Goal: Register for event/course

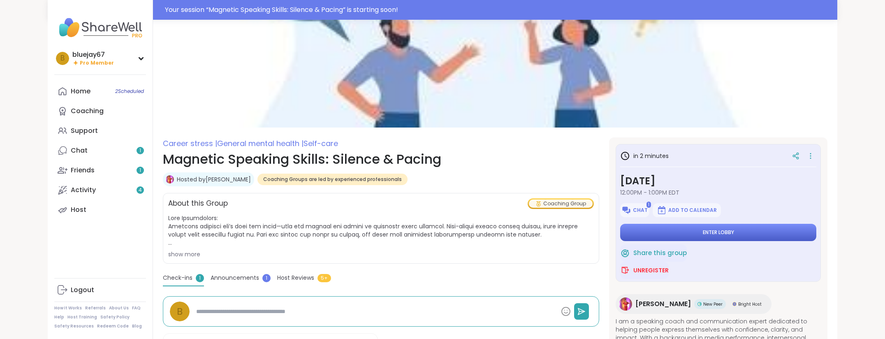
click at [656, 233] on button "Enter lobby" at bounding box center [718, 232] width 196 height 17
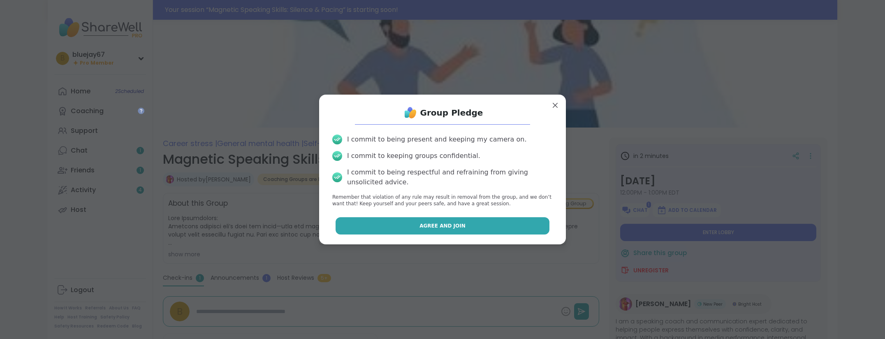
click at [483, 223] on button "Agree and Join" at bounding box center [443, 225] width 214 height 17
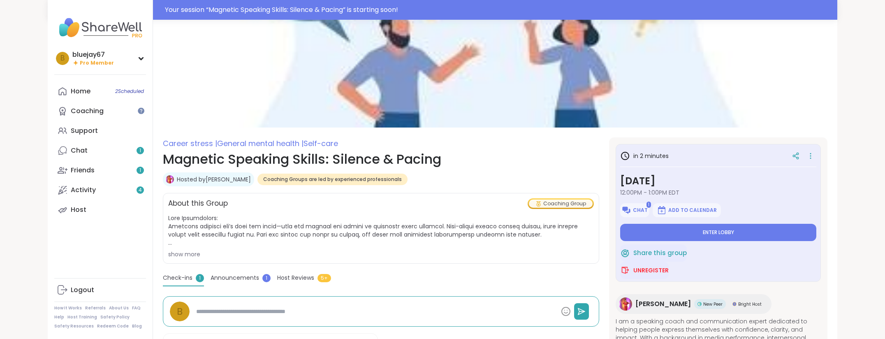
type textarea "*"
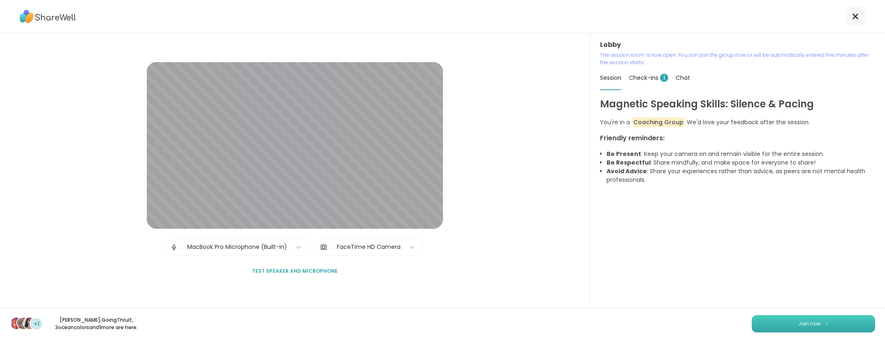
click at [824, 323] on img at bounding box center [826, 323] width 5 height 5
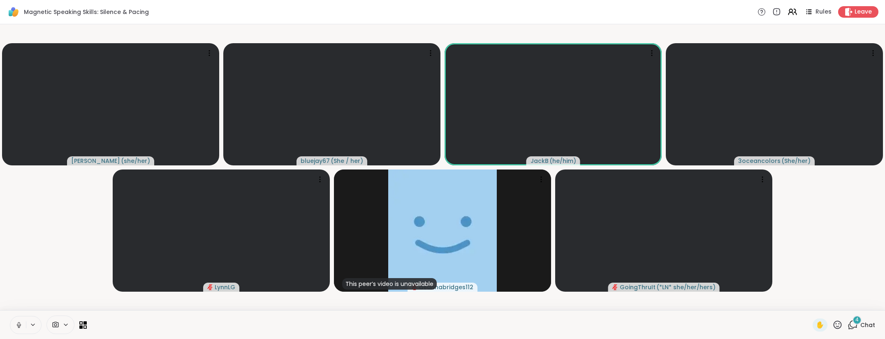
click at [19, 325] on icon at bounding box center [18, 324] width 7 height 7
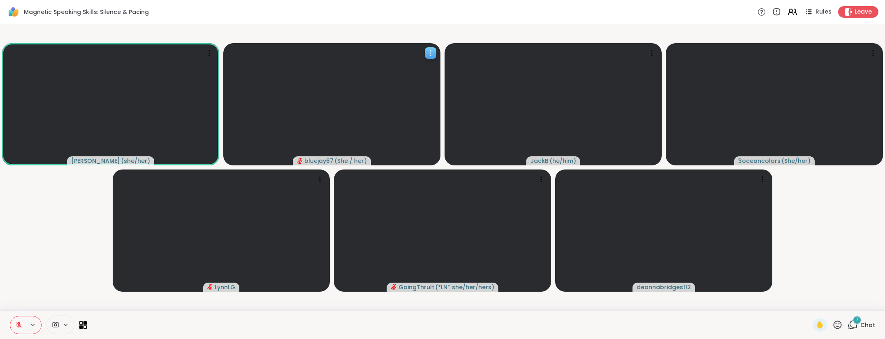
click at [435, 51] on div at bounding box center [431, 53] width 12 height 12
click at [20, 324] on icon at bounding box center [18, 324] width 7 height 7
click at [21, 326] on icon at bounding box center [18, 324] width 7 height 7
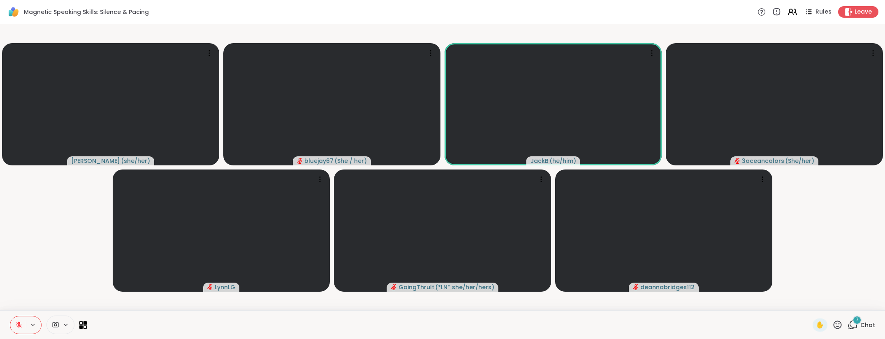
click at [19, 323] on icon at bounding box center [19, 322] width 2 height 3
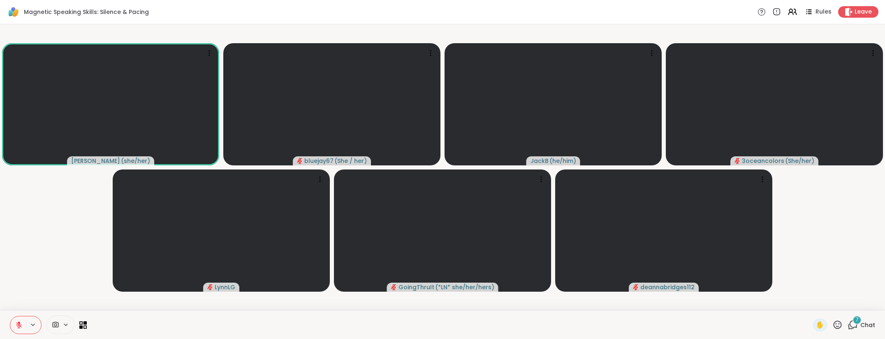
click at [34, 324] on icon at bounding box center [32, 325] width 3 height 2
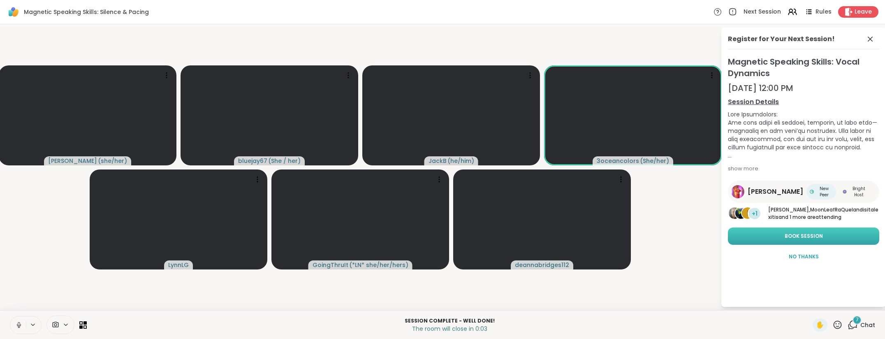
click at [794, 236] on span "Book Session" at bounding box center [804, 235] width 38 height 7
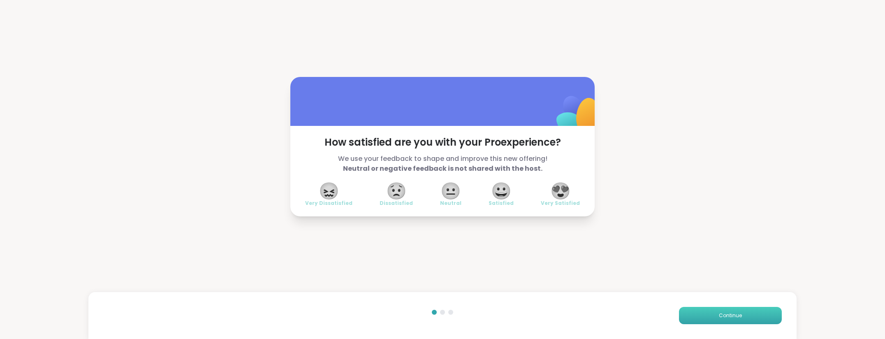
click at [698, 316] on button "Continue" at bounding box center [730, 315] width 103 height 17
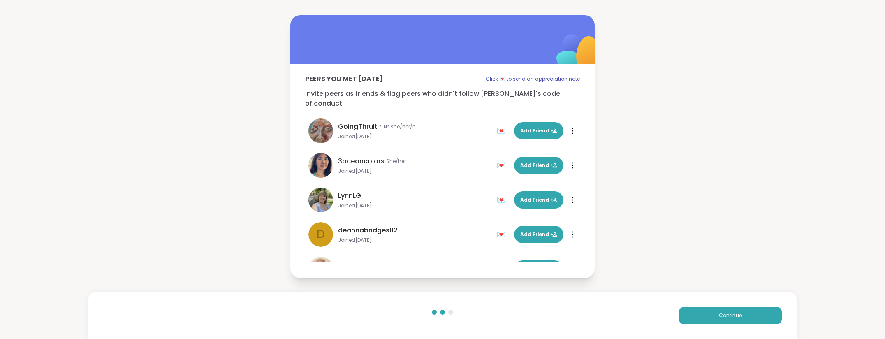
click at [686, 173] on div "Peers you met [DATE] Click 💌 to send an appreciation note Invite peers as frien…" at bounding box center [442, 146] width 885 height 293
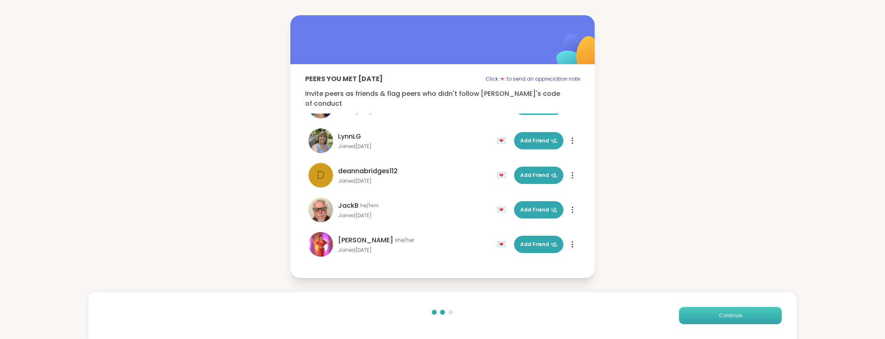
click at [723, 317] on span "Continue" at bounding box center [730, 315] width 23 height 7
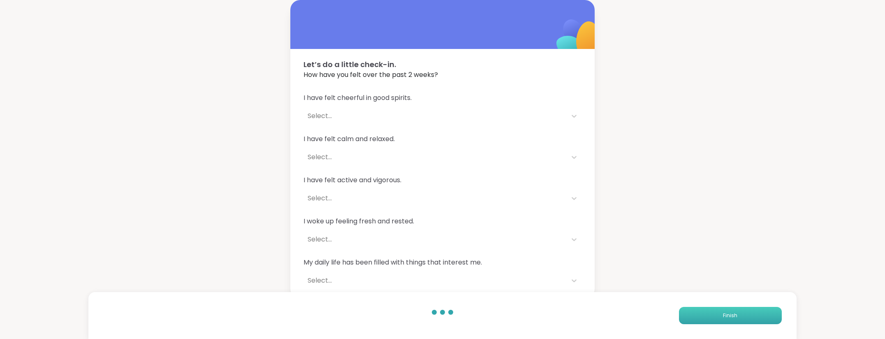
click at [723, 315] on button "Finish" at bounding box center [730, 315] width 103 height 17
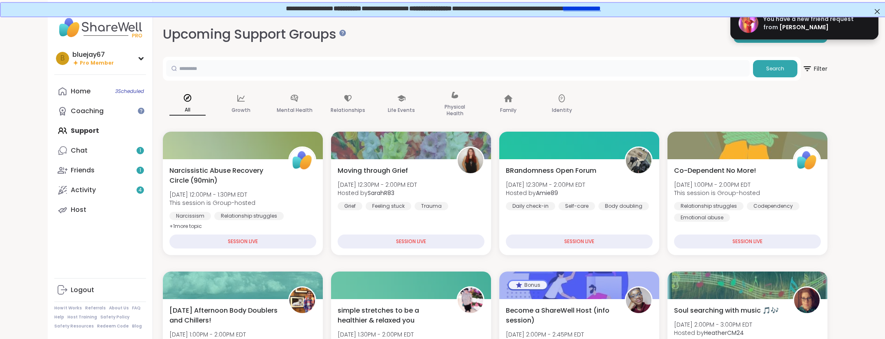
click at [308, 73] on input "text" at bounding box center [458, 68] width 584 height 16
type input "**********"
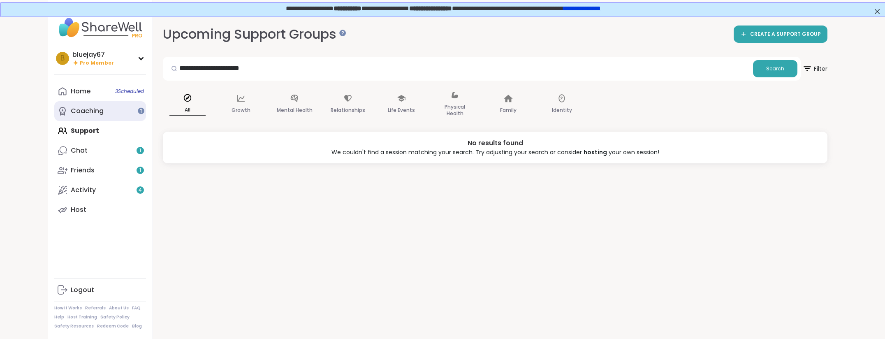
click at [100, 111] on div "Coaching" at bounding box center [87, 111] width 33 height 9
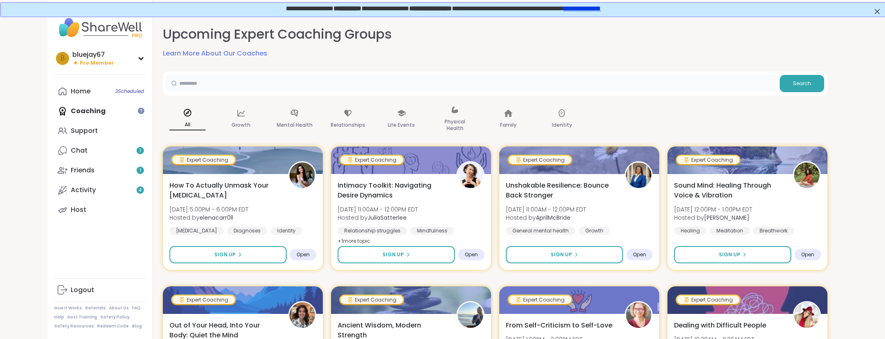
click at [203, 83] on input "text" at bounding box center [471, 83] width 610 height 16
type input "**********"
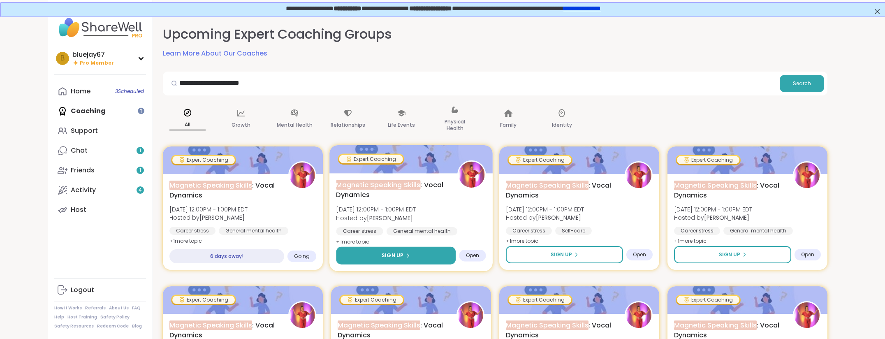
click at [378, 258] on button "Sign Up" at bounding box center [396, 256] width 120 height 18
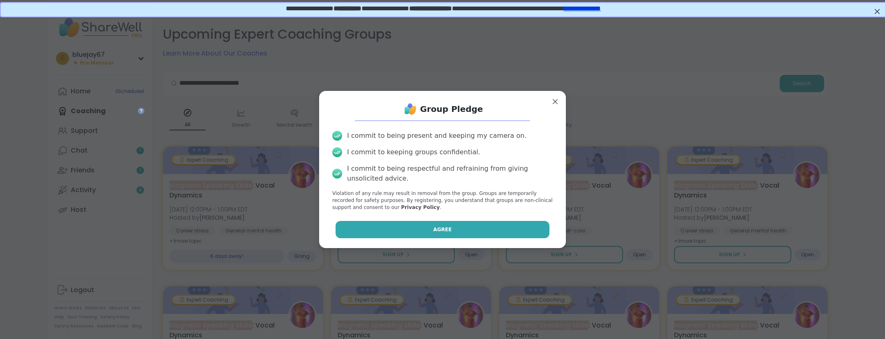
click at [394, 223] on button "Agree" at bounding box center [443, 229] width 214 height 17
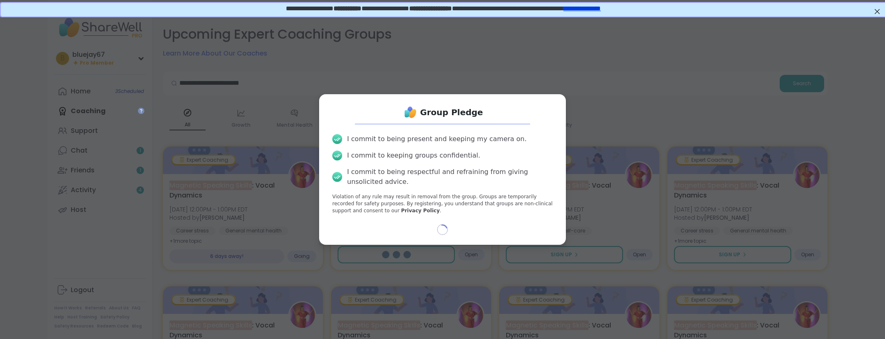
select select "**"
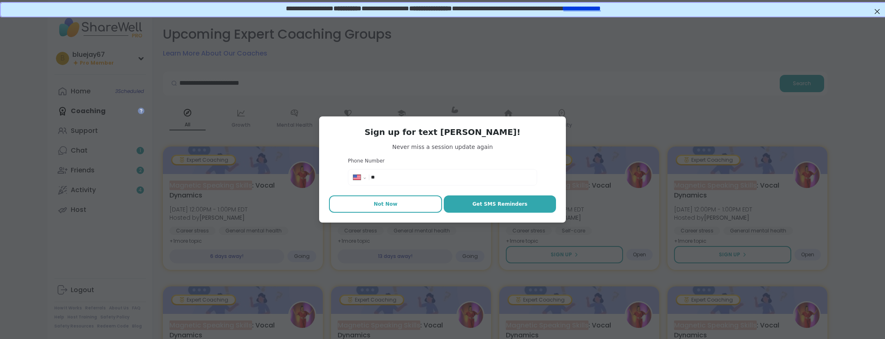
click at [414, 206] on button "Not Now" at bounding box center [385, 203] width 113 height 17
type textarea "*"
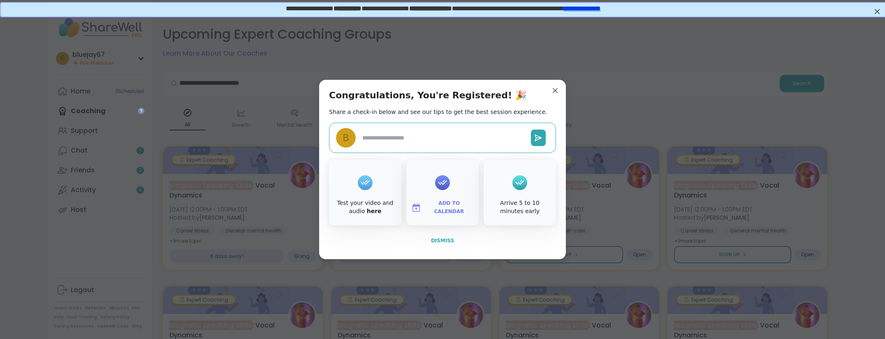
click at [447, 241] on span "Dismiss" at bounding box center [442, 241] width 23 height 6
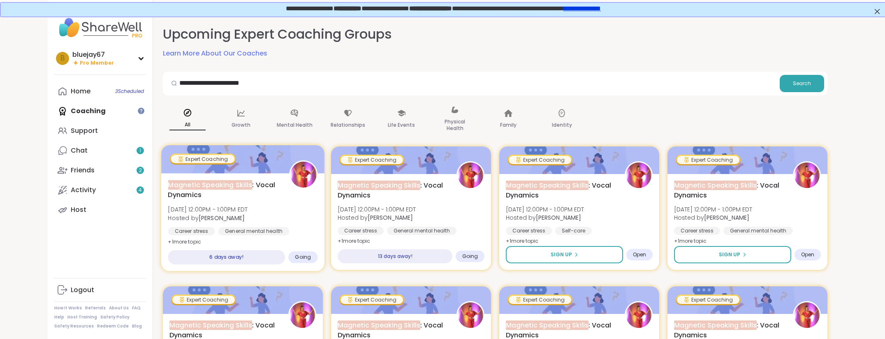
click at [301, 259] on span "Going" at bounding box center [303, 257] width 16 height 7
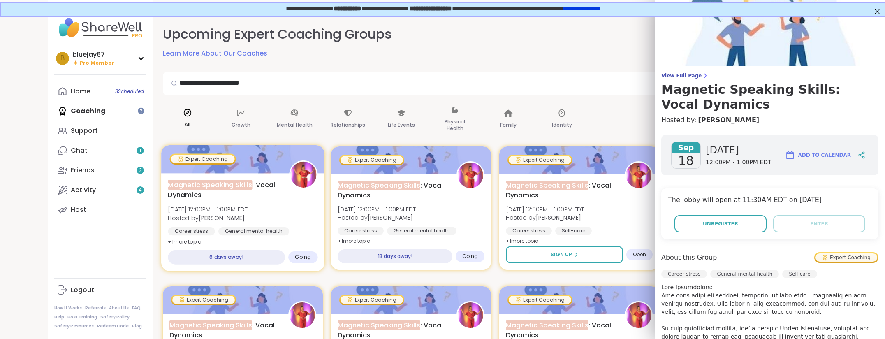
click at [242, 239] on div "Magnetic Speaking Skills : Vocal Dynamics [DATE] 12:00PM - 1:00PM EDT Hosted by…" at bounding box center [242, 222] width 163 height 98
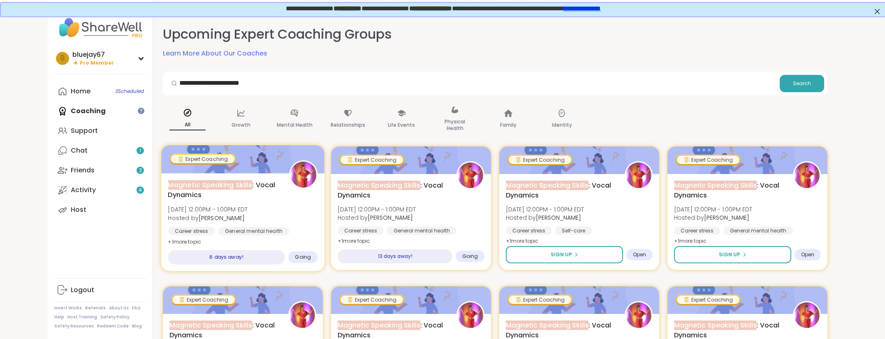
click at [238, 256] on div "6 days away!" at bounding box center [226, 257] width 117 height 14
click at [228, 154] on div "Expert Coaching" at bounding box center [203, 158] width 66 height 11
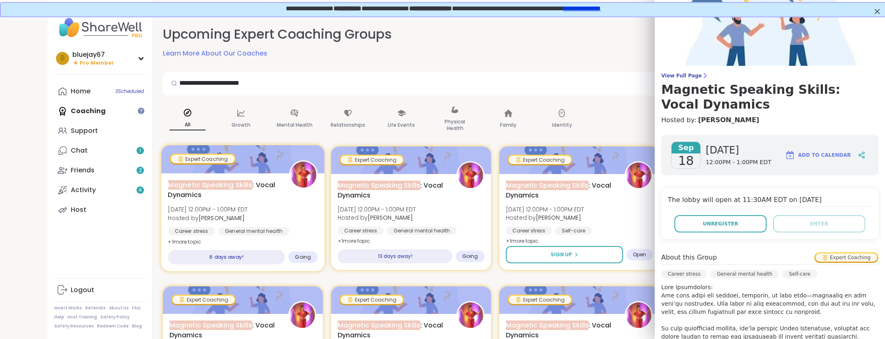
click at [215, 160] on div "Expert Coaching" at bounding box center [203, 159] width 64 height 8
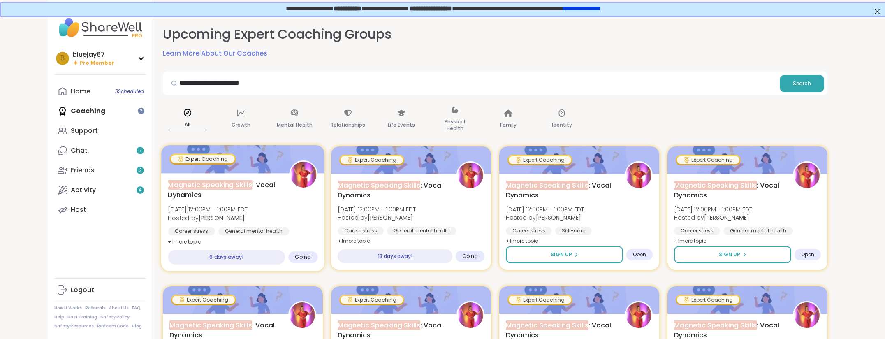
click at [226, 258] on div "6 days away!" at bounding box center [226, 257] width 117 height 14
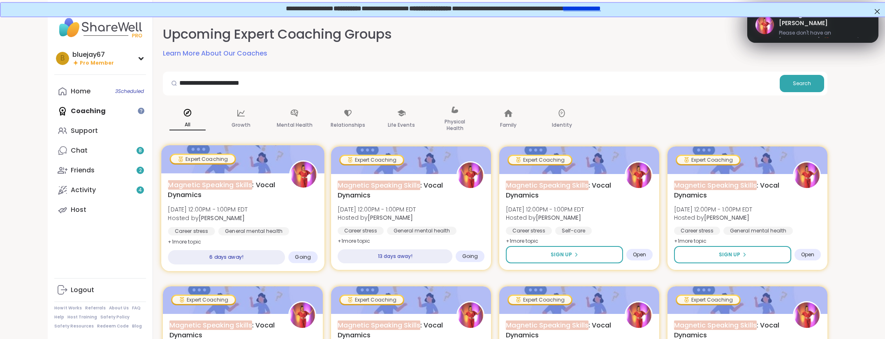
click at [216, 257] on div "6 days away!" at bounding box center [226, 257] width 117 height 14
click at [213, 206] on span "[DATE] 12:00PM - 1:00PM EDT" at bounding box center [208, 209] width 80 height 8
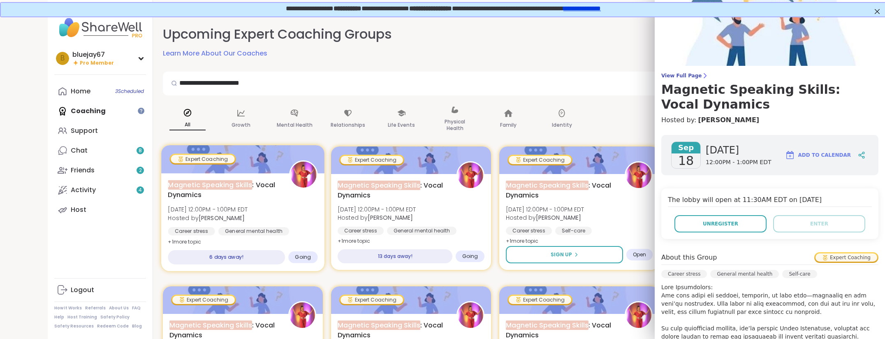
click at [213, 206] on span "[DATE] 12:00PM - 1:00PM EDT" at bounding box center [208, 209] width 80 height 8
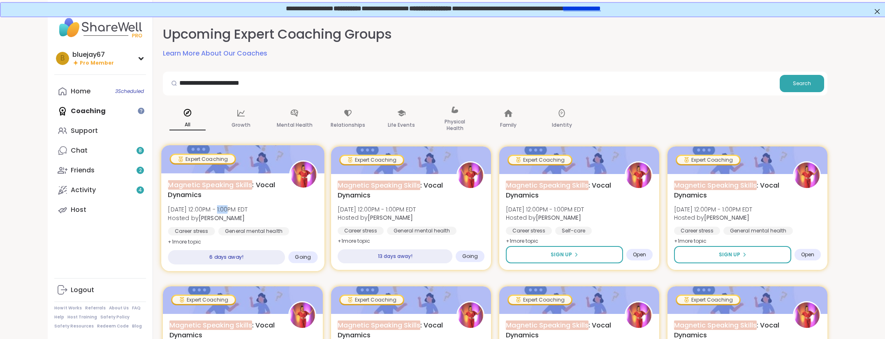
click at [213, 206] on span "[DATE] 12:00PM - 1:00PM EDT" at bounding box center [208, 209] width 80 height 8
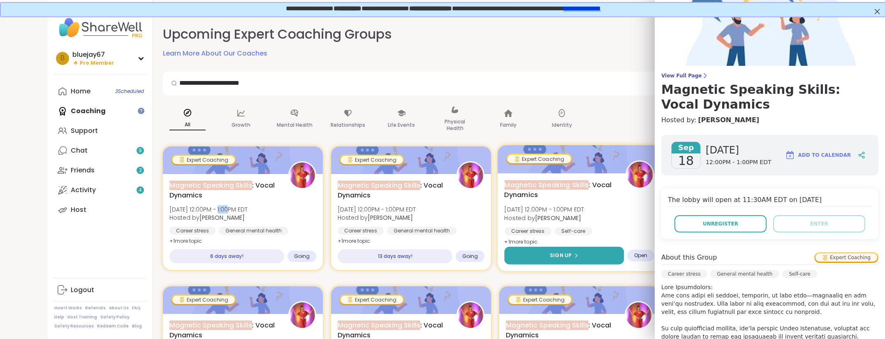
click at [555, 257] on span "Sign Up" at bounding box center [561, 255] width 22 height 7
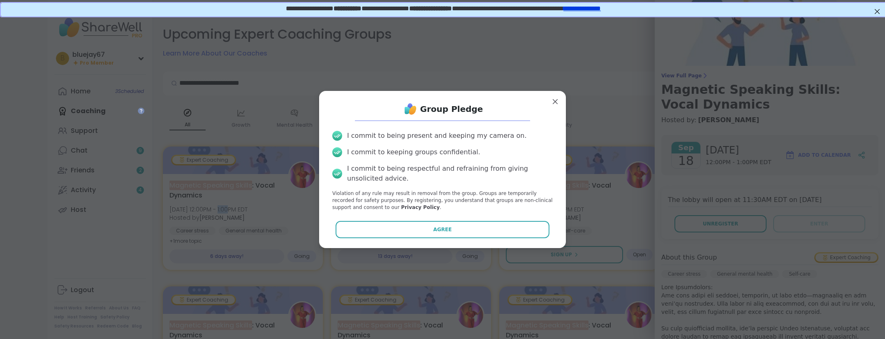
click at [481, 230] on button "Agree" at bounding box center [443, 229] width 214 height 17
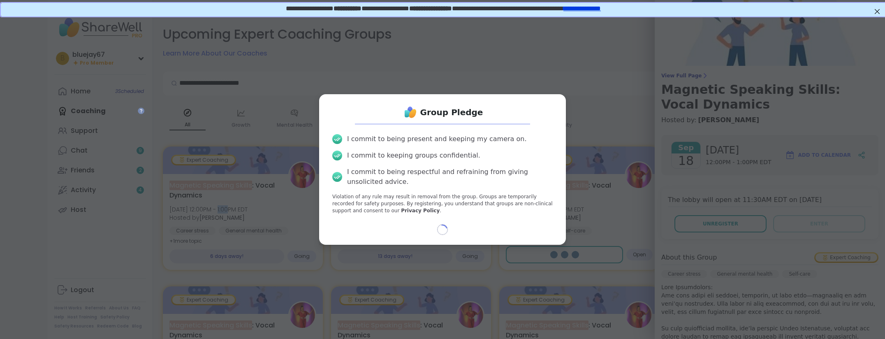
select select "**"
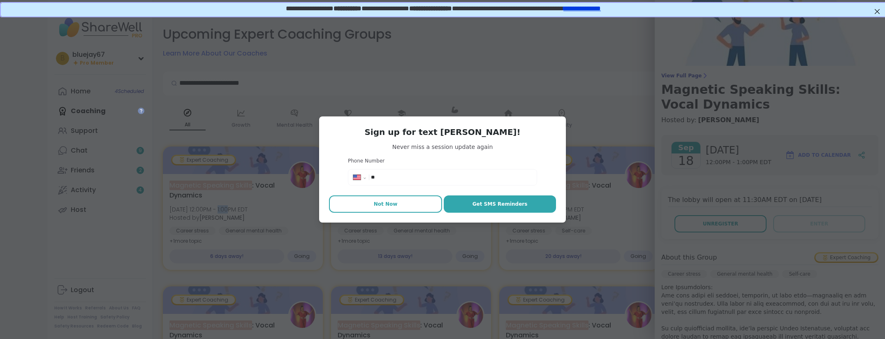
click at [389, 206] on span "Not Now" at bounding box center [386, 203] width 24 height 7
type textarea "*"
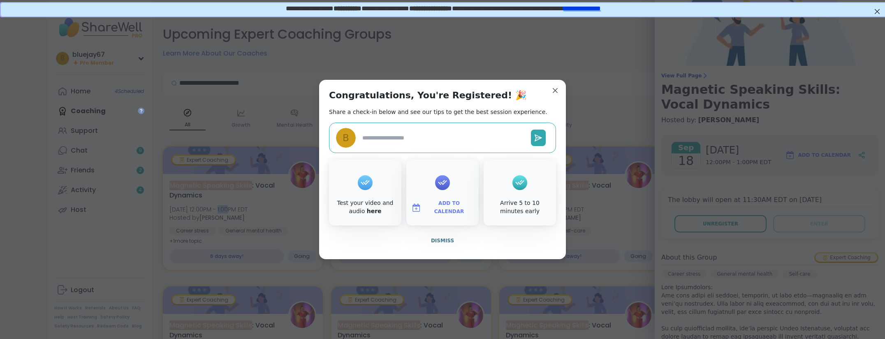
click at [447, 203] on button "Add to Calendar" at bounding box center [442, 207] width 69 height 17
click at [431, 116] on button "Apple Calendar" at bounding box center [442, 115] width 63 height 18
click at [429, 115] on button "Apple Calendar" at bounding box center [442, 115] width 63 height 18
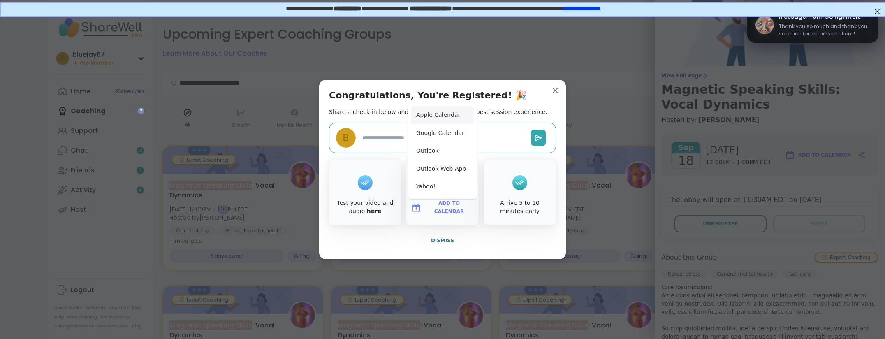
click at [421, 113] on button "Apple Calendar" at bounding box center [442, 115] width 63 height 18
click at [430, 211] on span "Add to Calendar" at bounding box center [448, 207] width 49 height 16
click at [430, 207] on span "Add to Calendar" at bounding box center [448, 207] width 49 height 16
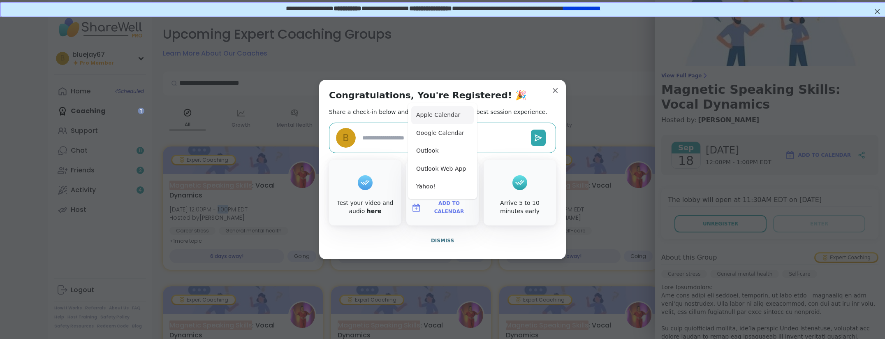
click at [435, 118] on button "Apple Calendar" at bounding box center [442, 115] width 63 height 18
